Goal: Transaction & Acquisition: Purchase product/service

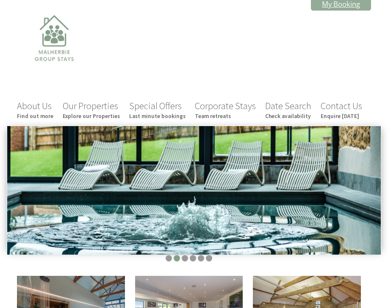
click at [352, 6] on link "My Booking" at bounding box center [341, 3] width 60 height 13
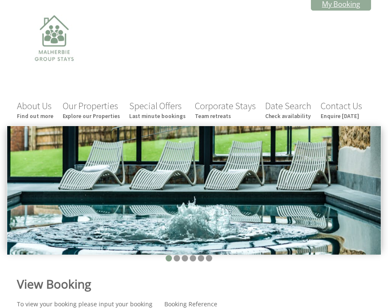
click at [343, 5] on link "My Booking" at bounding box center [341, 3] width 60 height 13
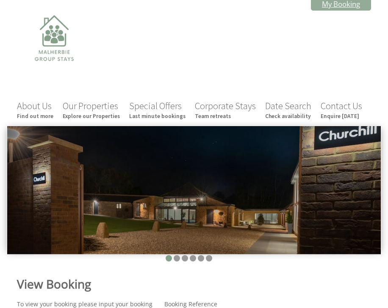
click at [340, 6] on link "My Booking" at bounding box center [341, 3] width 60 height 13
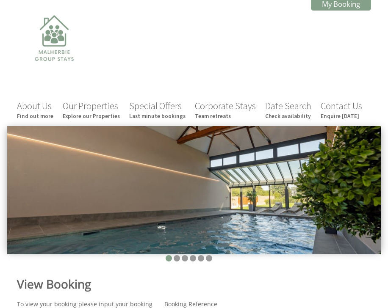
click at [258, 30] on div "About Us Find out more Our Properties Explore our Properties Special Offers Las…" at bounding box center [189, 67] width 364 height 115
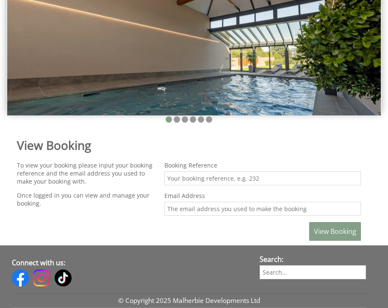
scroll to position [172, 0]
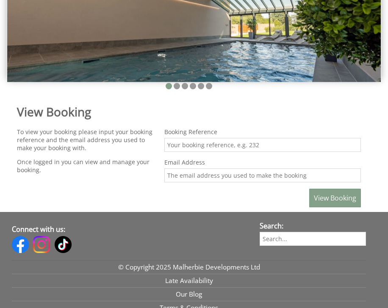
click at [194, 147] on input "Booking Reference" at bounding box center [262, 145] width 196 height 14
type input "45"
click at [188, 178] on input "Email Address" at bounding box center [262, 175] width 196 height 14
type input "[PERSON_NAME][EMAIL_ADDRESS][PERSON_NAME][DOMAIN_NAME]"
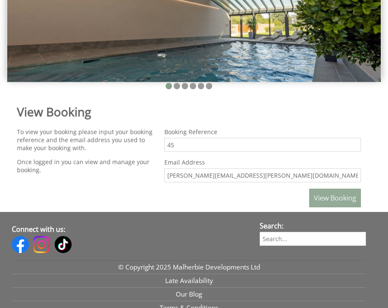
click at [334, 198] on span "View Booking" at bounding box center [335, 197] width 42 height 9
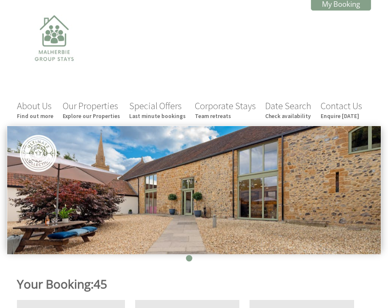
click at [350, 276] on div "Your Booking: 45" at bounding box center [189, 284] width 354 height 32
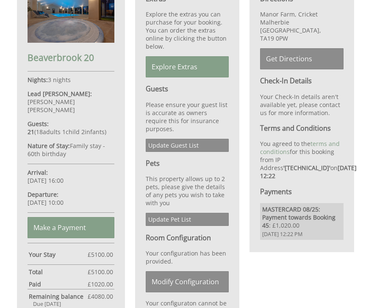
scroll to position [330, 0]
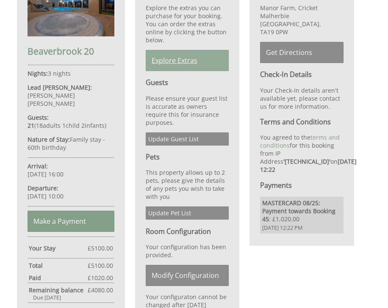
click at [185, 61] on link "Explore Extras" at bounding box center [187, 60] width 83 height 21
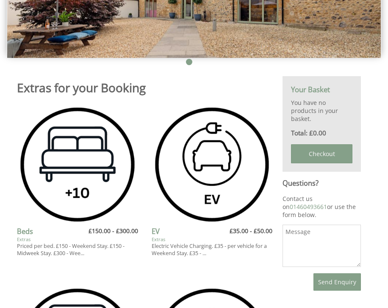
scroll to position [194, 0]
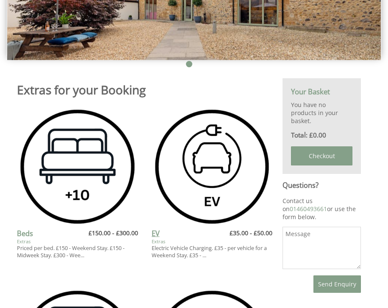
click at [157, 235] on link "EV" at bounding box center [156, 233] width 8 height 9
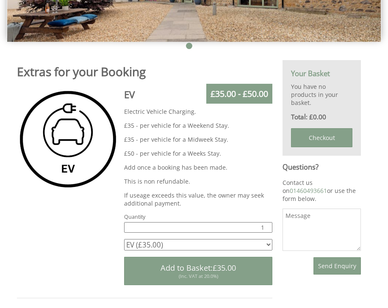
scroll to position [213, 0]
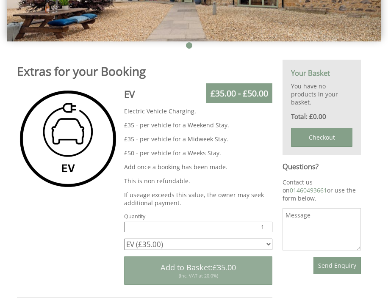
click at [204, 269] on span "Add to Basket: £35.00" at bounding box center [197, 267] width 75 height 10
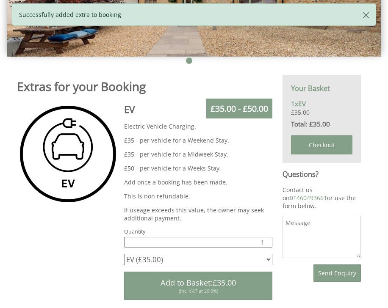
scroll to position [206, 0]
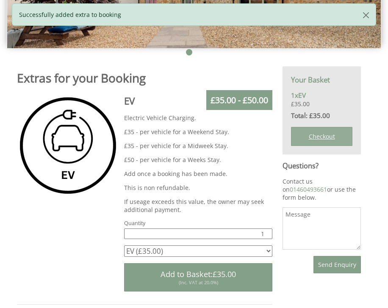
click at [317, 137] on link "Checkout" at bounding box center [321, 136] width 61 height 19
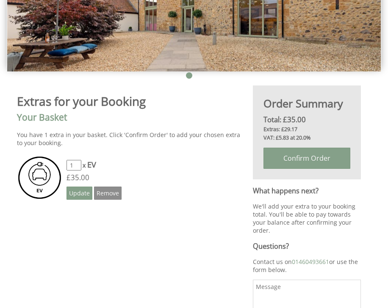
scroll to position [187, 0]
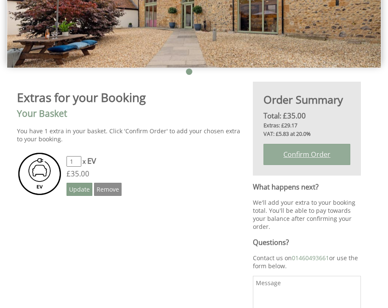
click at [306, 154] on link "Confirm Order" at bounding box center [306, 154] width 87 height 21
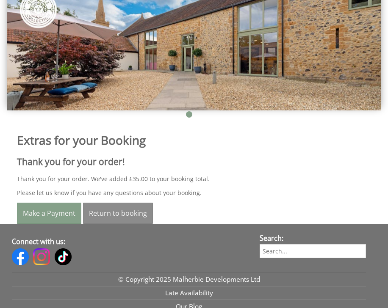
scroll to position [145, 0]
